Goal: Check status: Check status

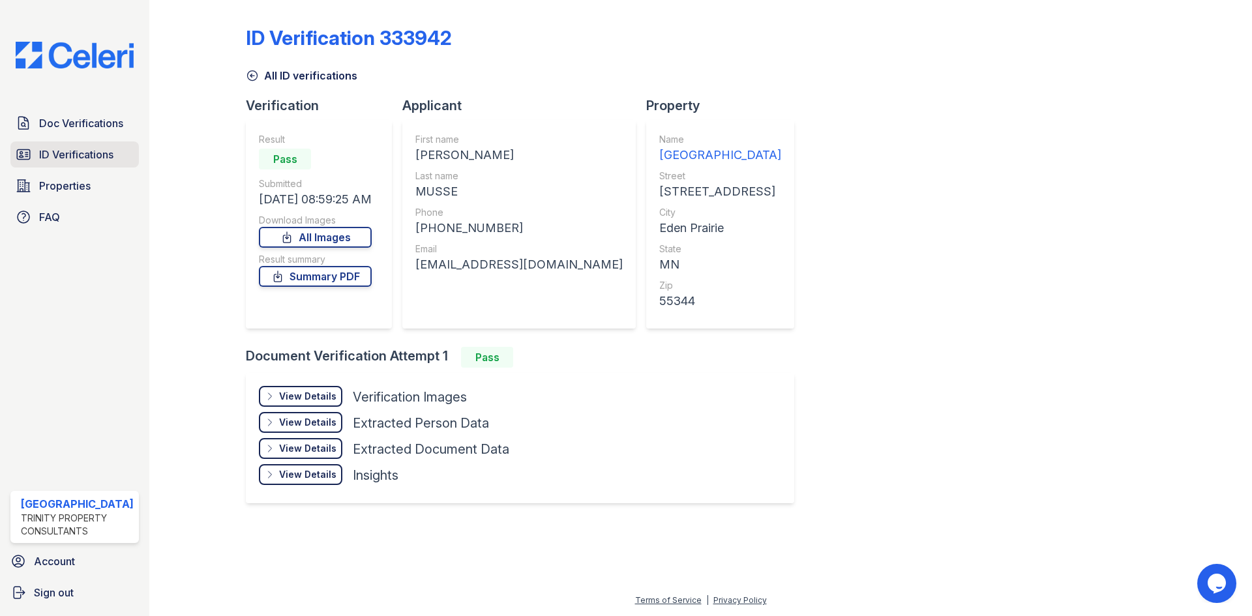
click at [75, 159] on span "ID Verifications" at bounding box center [76, 155] width 74 height 16
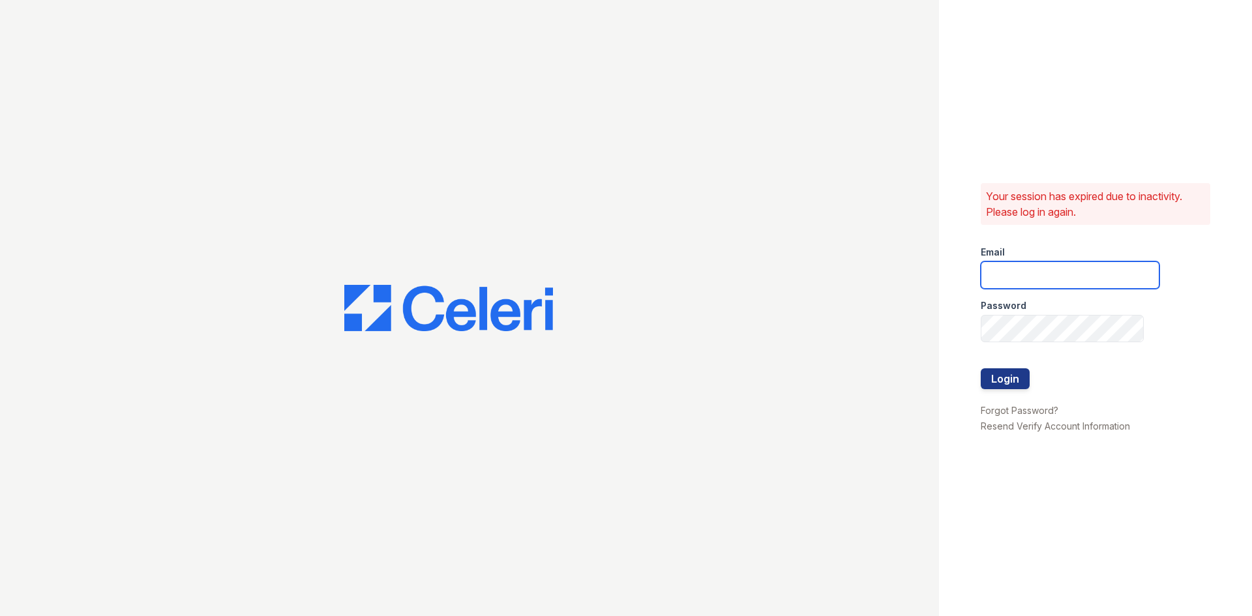
type input "renewtowncenter@trinity-pm.com"
click at [1005, 377] on button "Login" at bounding box center [1005, 379] width 49 height 21
